Goal: Information Seeking & Learning: Find specific fact

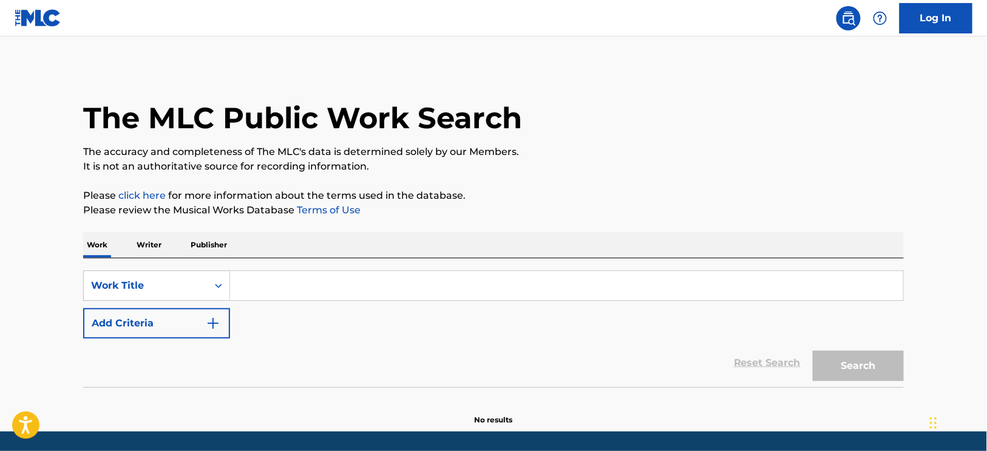
click at [794, 284] on input "Search Form" at bounding box center [566, 285] width 673 height 29
type input "movie"
click at [813, 350] on button "Search" at bounding box center [858, 365] width 91 height 30
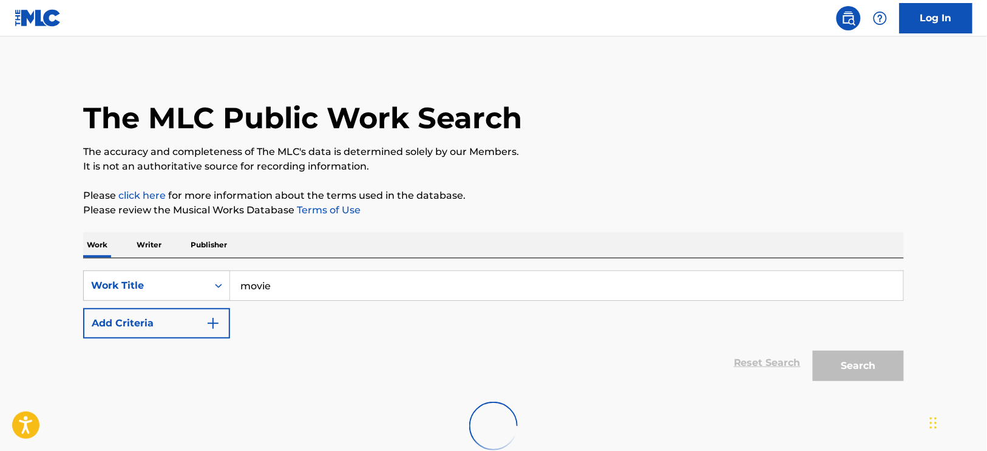
click at [6, 185] on main "The MLC Public Work Search The accuracy and completeness of The MLC's data is d…" at bounding box center [493, 253] width 987 height 434
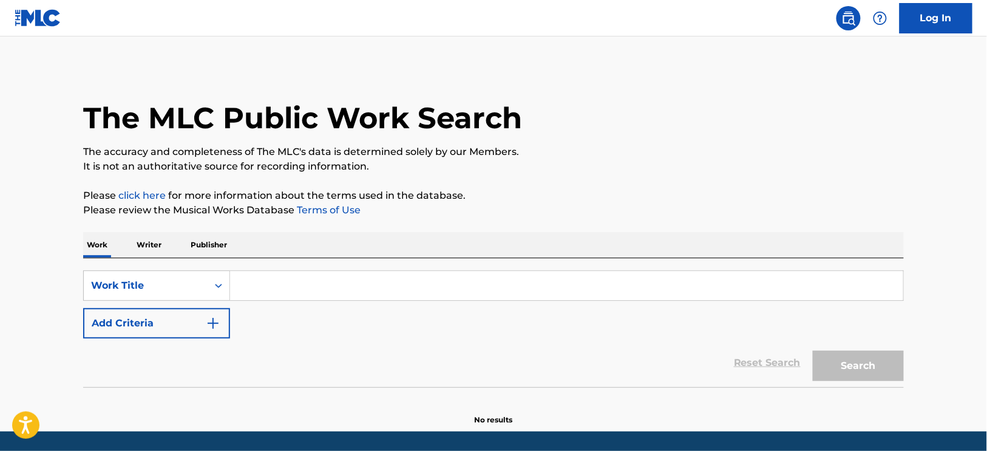
click at [424, 272] on input "Search Form" at bounding box center [566, 285] width 673 height 29
type input "shells"
click at [813, 350] on button "Search" at bounding box center [858, 365] width 91 height 30
